Goal: Task Accomplishment & Management: Manage account settings

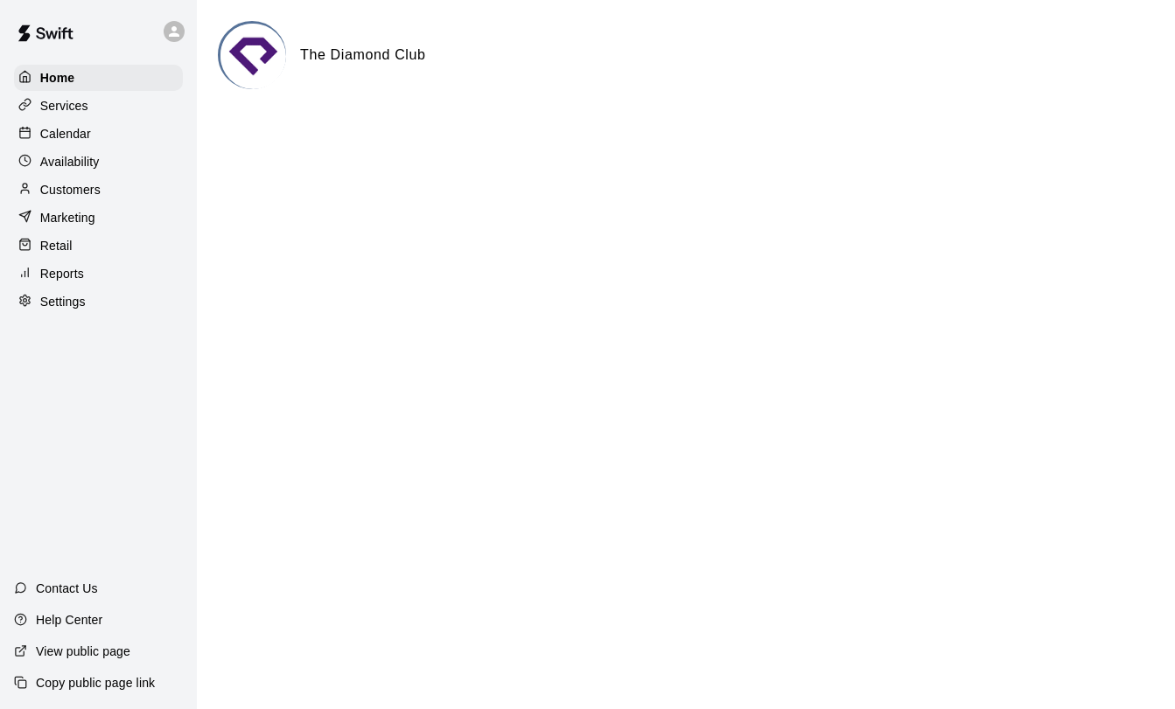
click at [86, 187] on p "Customers" at bounding box center [70, 189] width 60 height 17
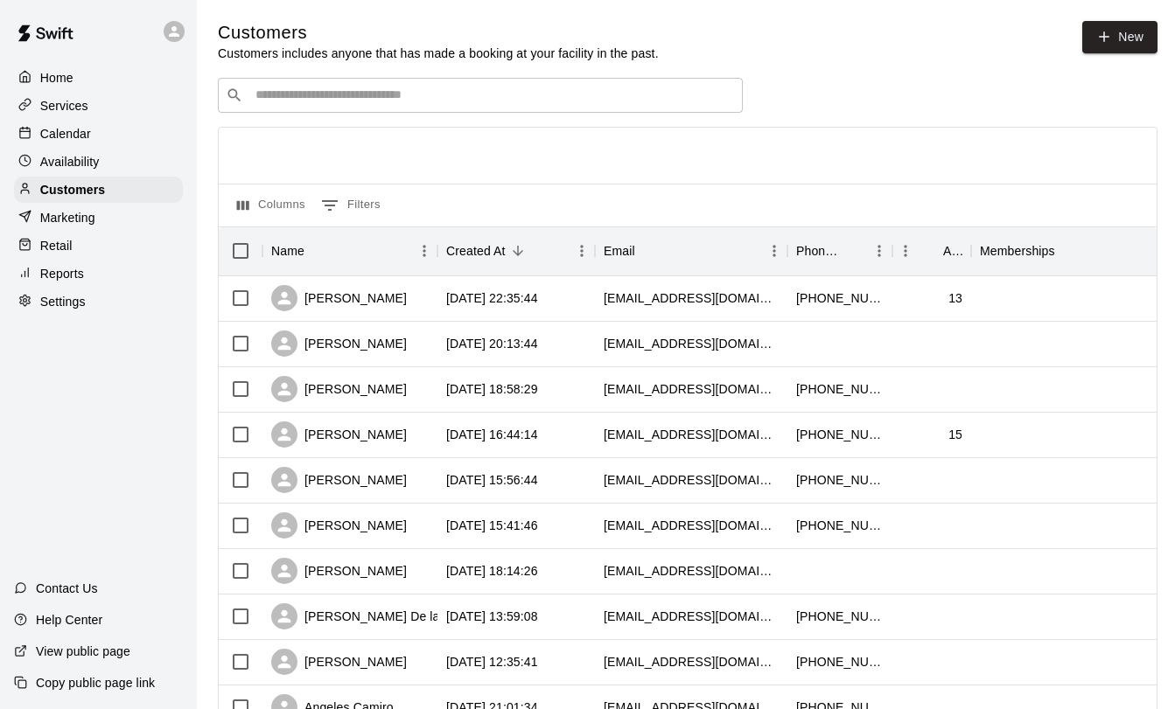
click at [540, 92] on input "Search customers by name or email" at bounding box center [492, 95] width 485 height 17
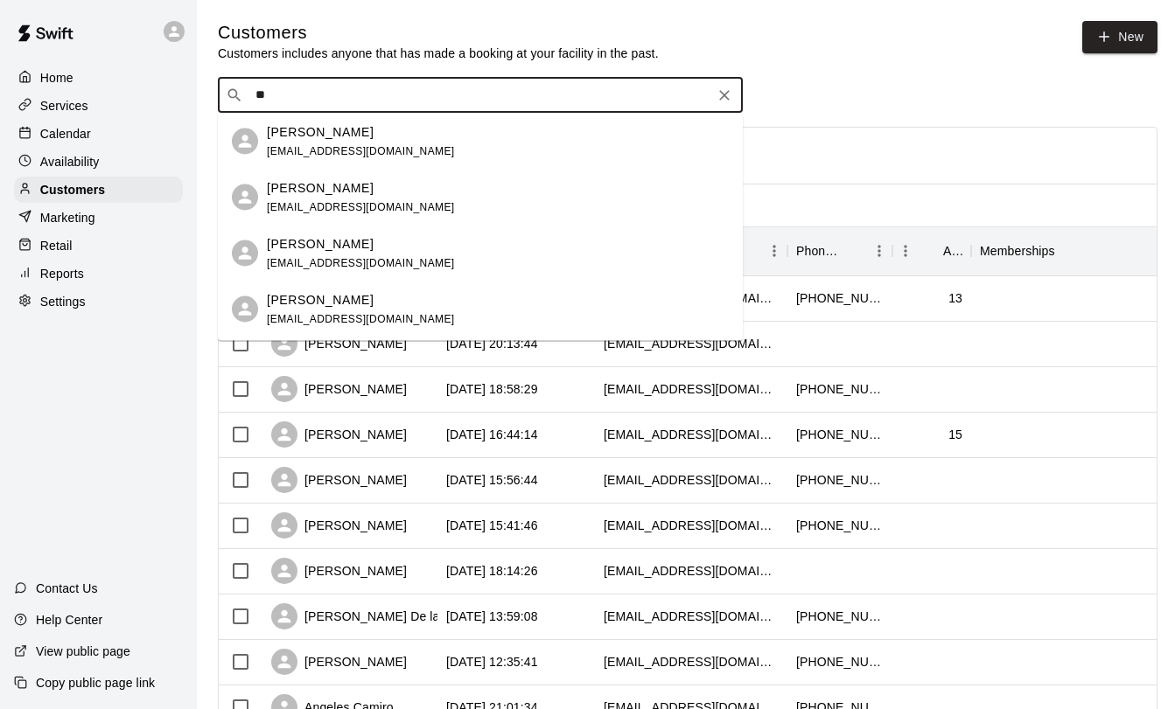
type input "*"
type input "****"
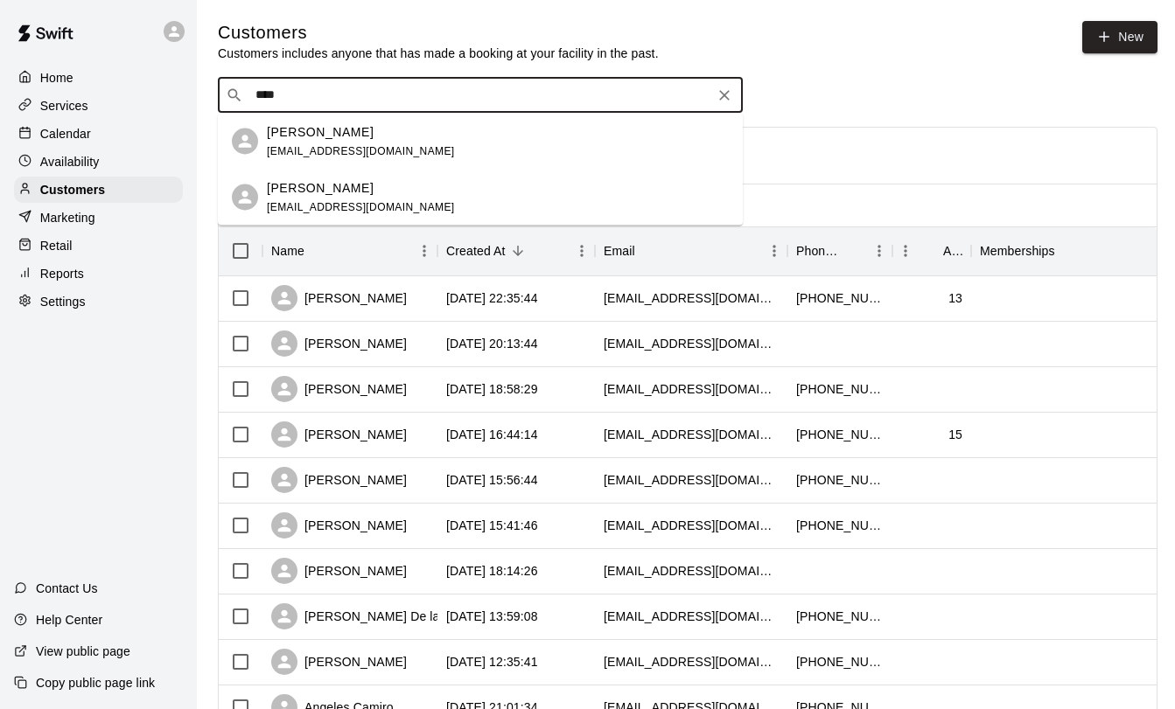
click at [347, 205] on span "[EMAIL_ADDRESS][DOMAIN_NAME]" at bounding box center [361, 206] width 188 height 12
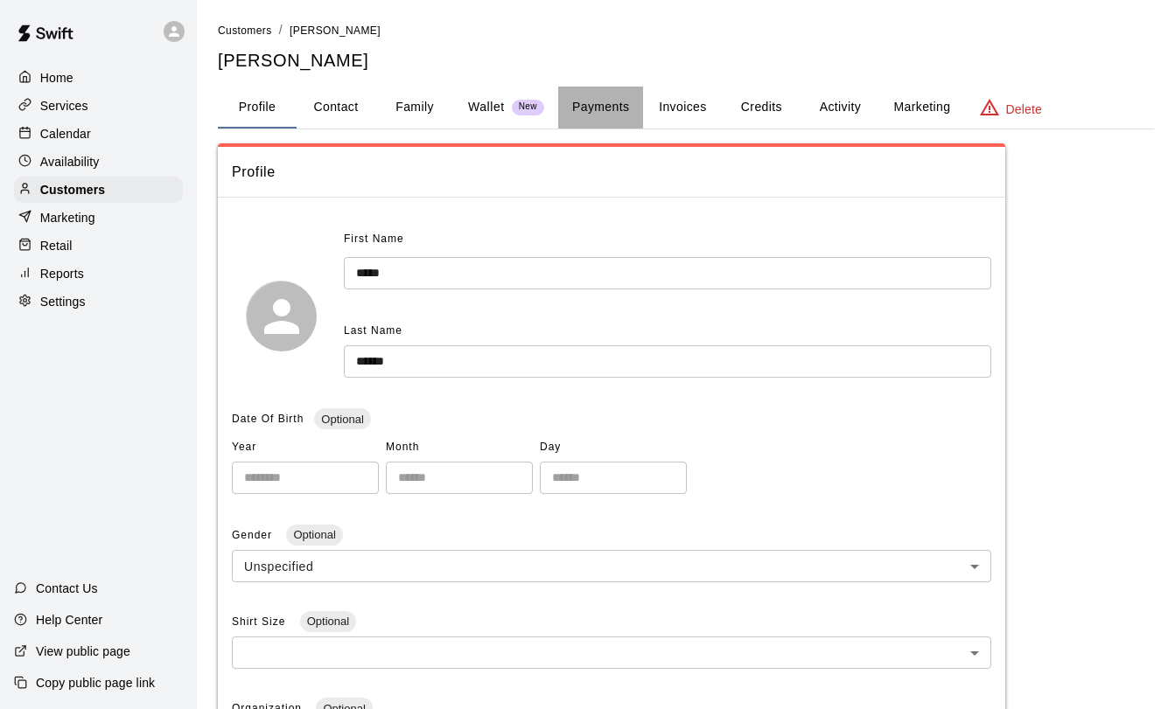
click at [617, 114] on button "Payments" at bounding box center [600, 108] width 85 height 42
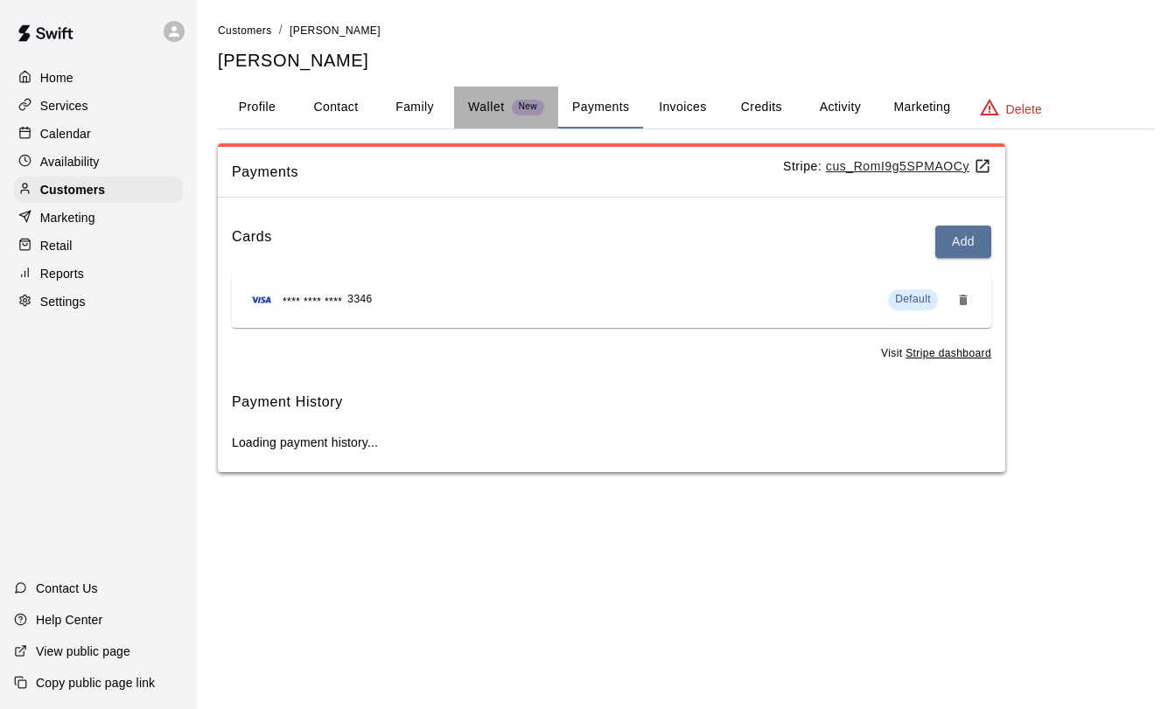
click at [492, 113] on p "Wallet" at bounding box center [486, 107] width 37 height 18
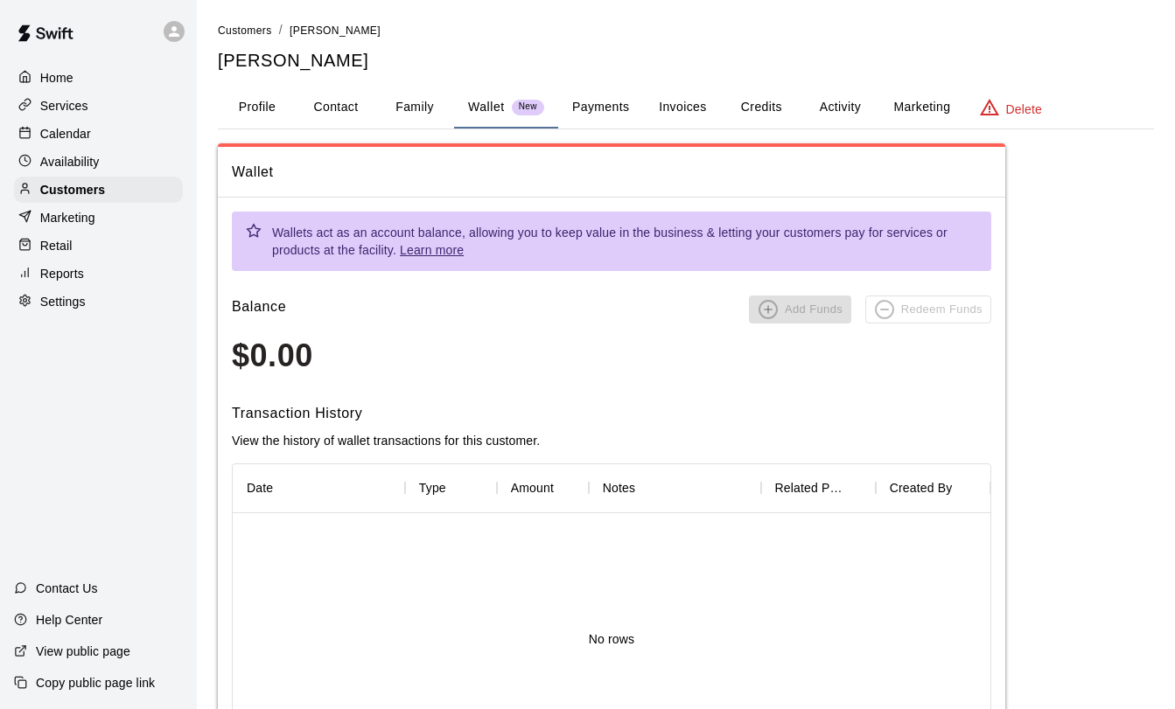
click at [405, 106] on button "Family" at bounding box center [414, 108] width 79 height 42
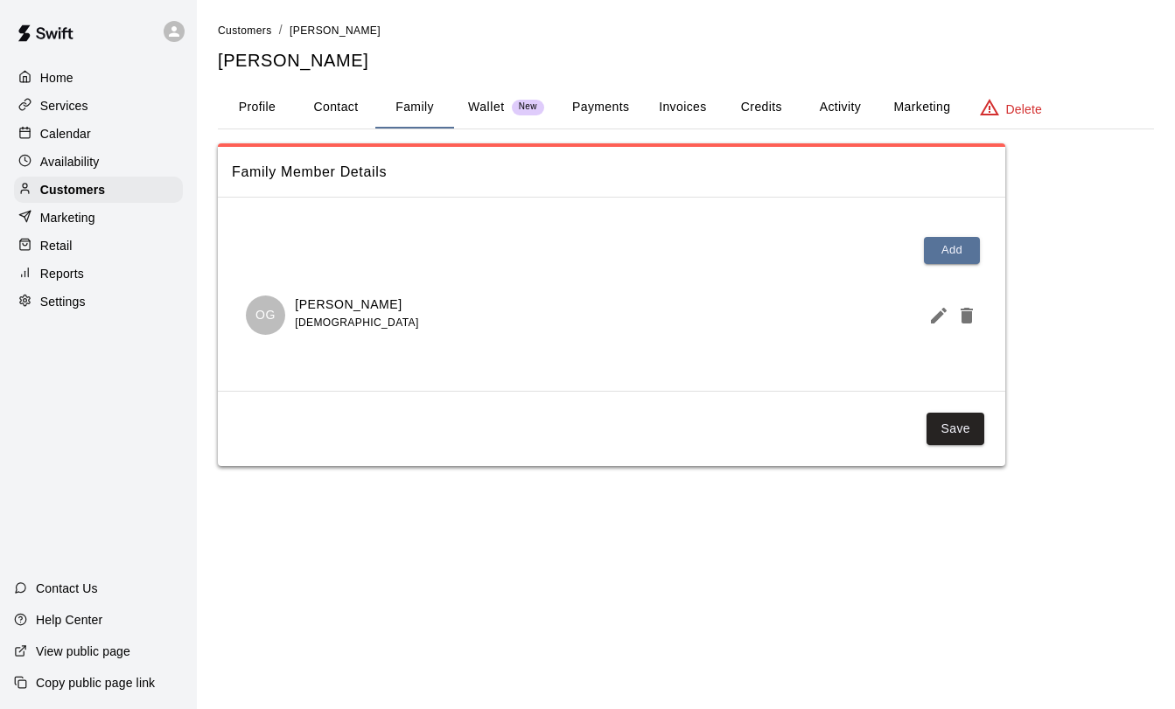
click at [337, 108] on button "Contact" at bounding box center [336, 108] width 79 height 42
select select "**"
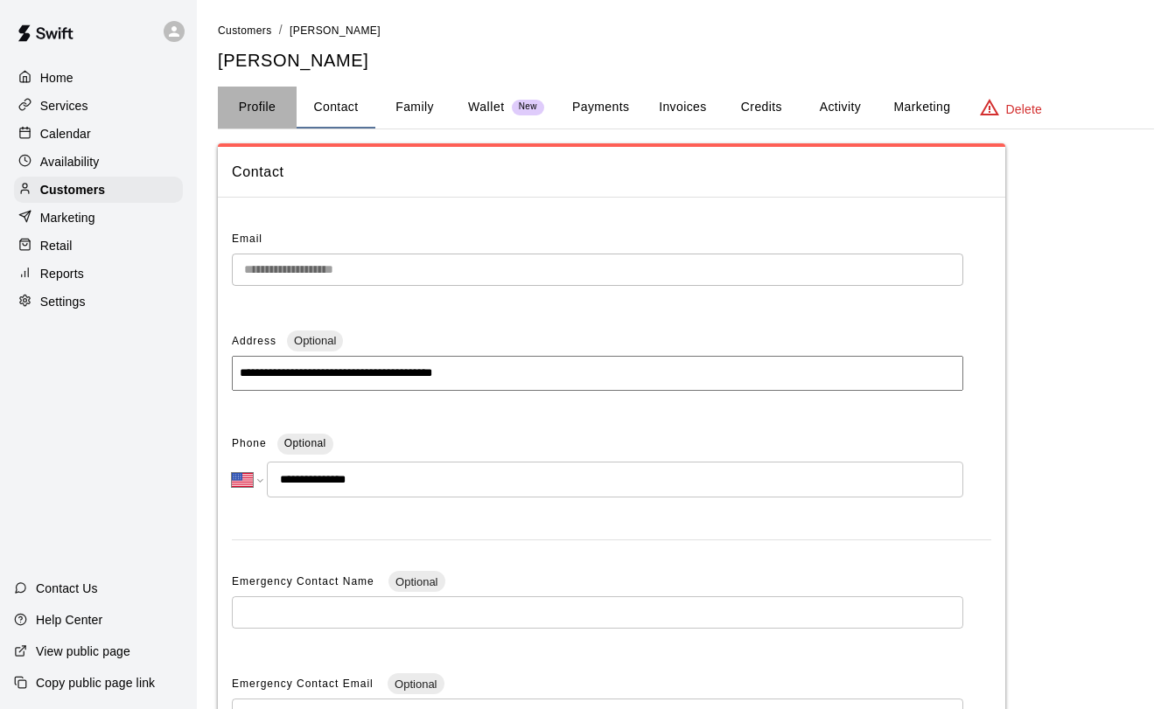
click at [264, 108] on button "Profile" at bounding box center [257, 108] width 79 height 42
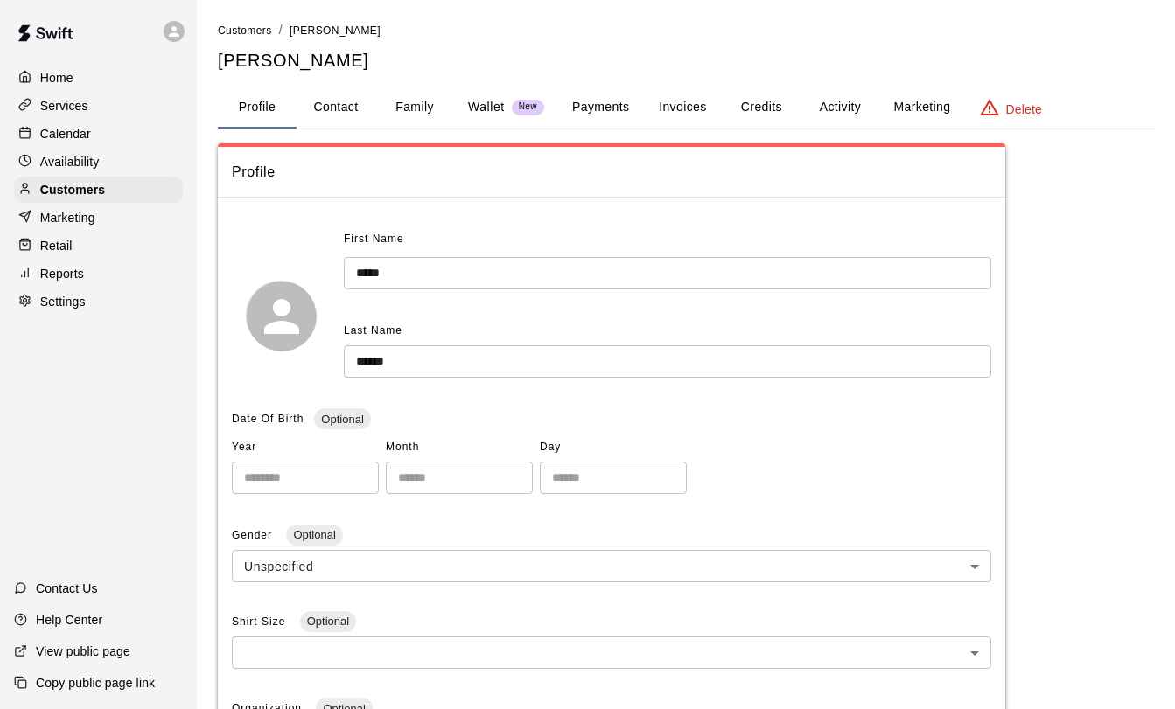
click at [352, 106] on button "Contact" at bounding box center [336, 108] width 79 height 42
select select "**"
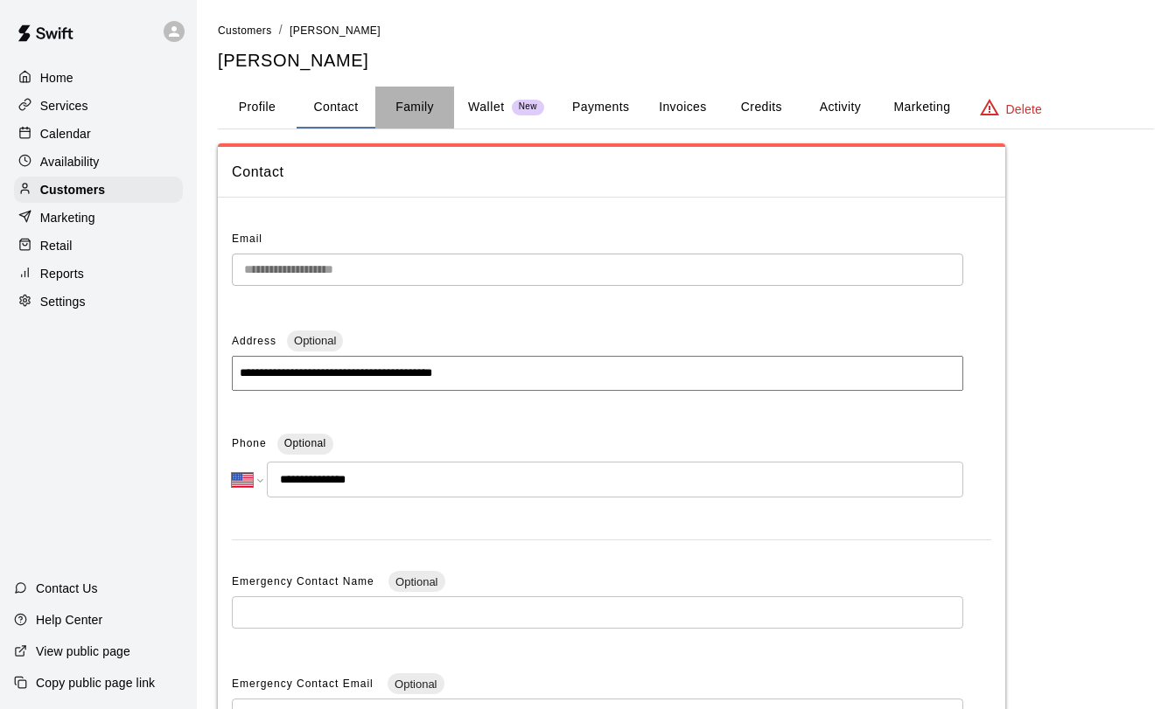
click at [403, 119] on button "Family" at bounding box center [414, 108] width 79 height 42
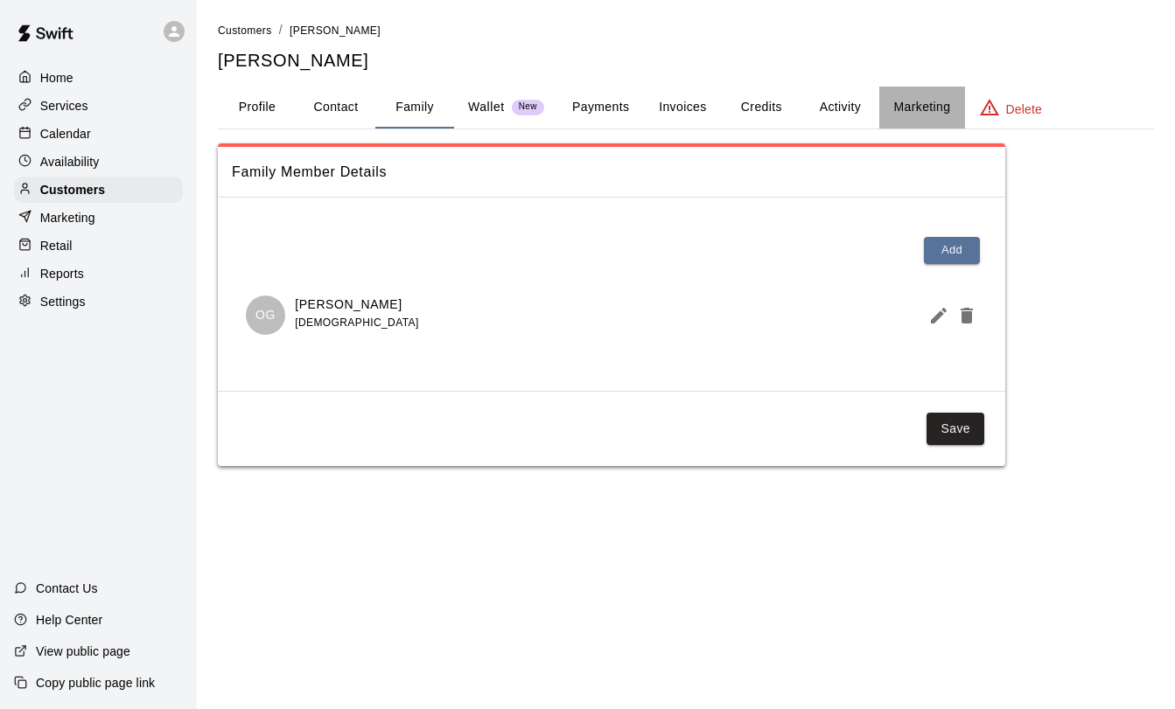
click at [883, 115] on button "Marketing" at bounding box center [921, 108] width 85 height 42
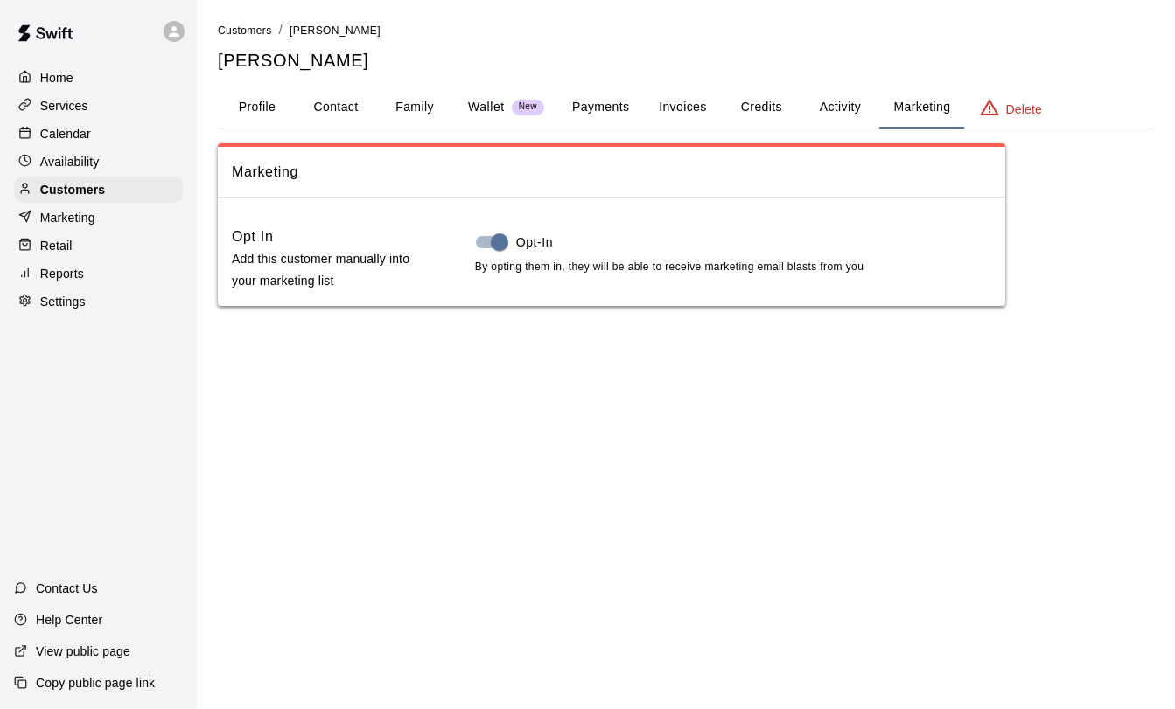
click at [832, 109] on button "Activity" at bounding box center [839, 108] width 79 height 42
